Goal: Navigation & Orientation: Find specific page/section

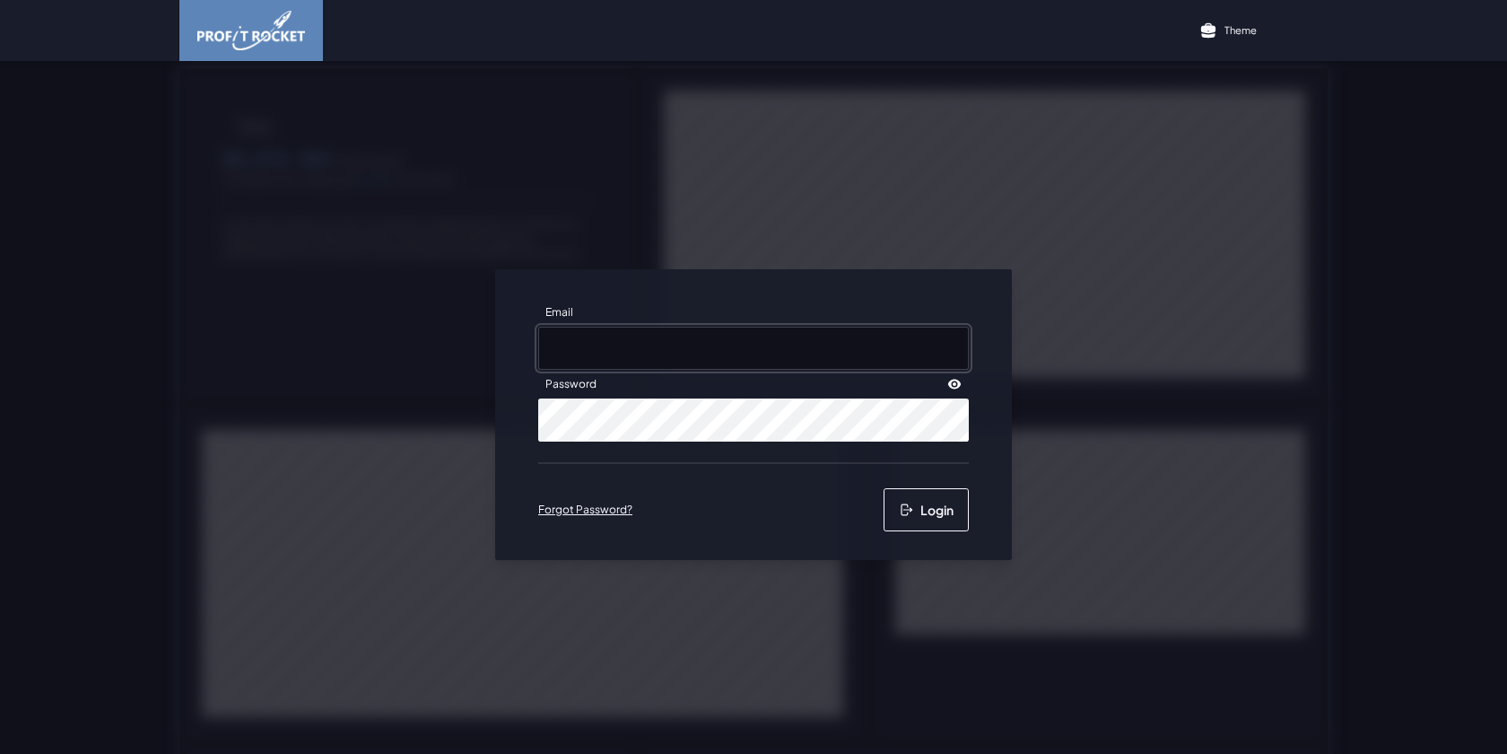
type input "[EMAIL_ADDRESS][DOMAIN_NAME]"
click at [924, 523] on button "Login" at bounding box center [926, 509] width 85 height 43
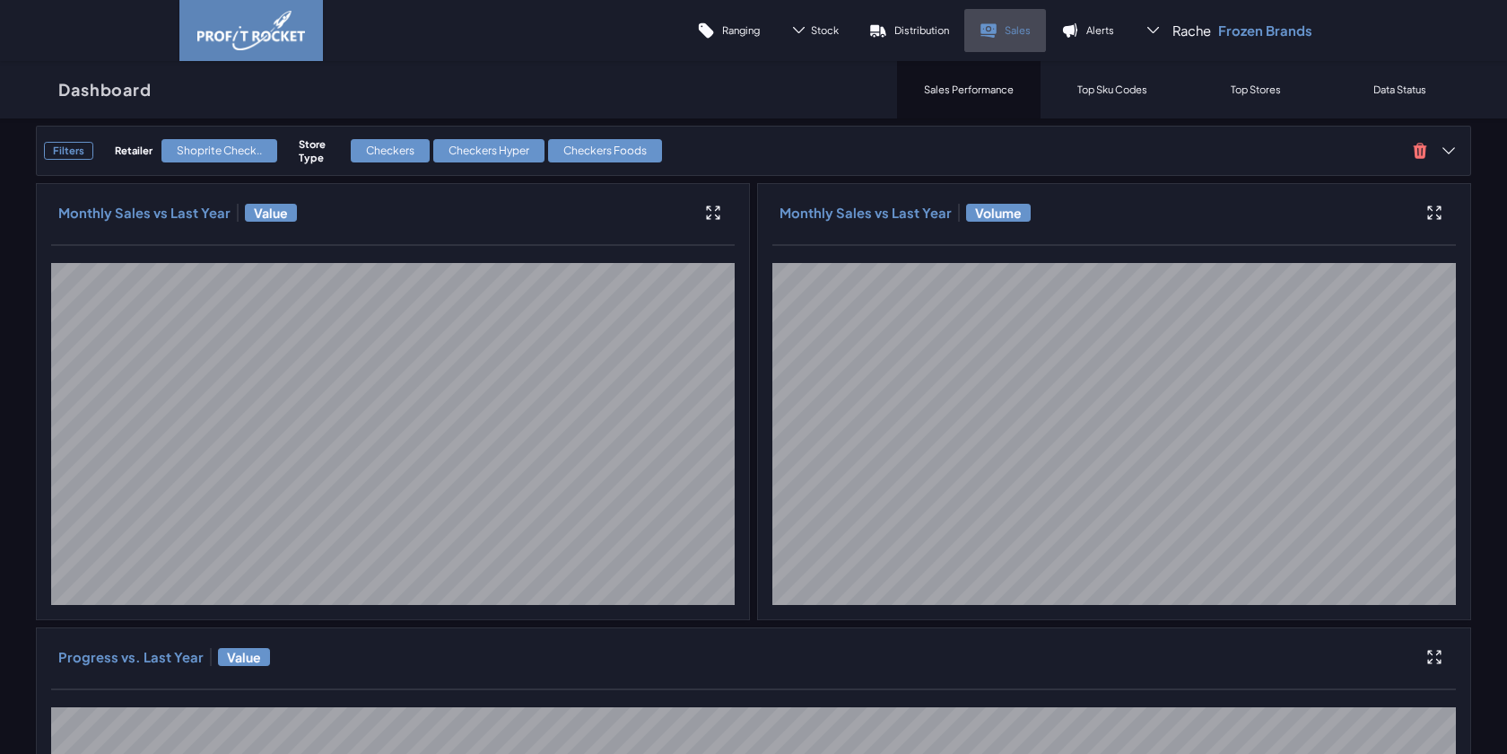
click at [1007, 26] on p "Sales" at bounding box center [1018, 29] width 26 height 13
